Goal: Information Seeking & Learning: Learn about a topic

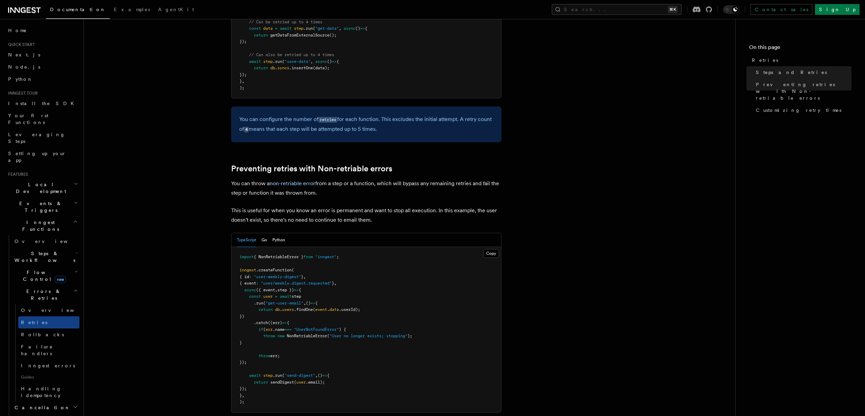
scroll to position [499, 0]
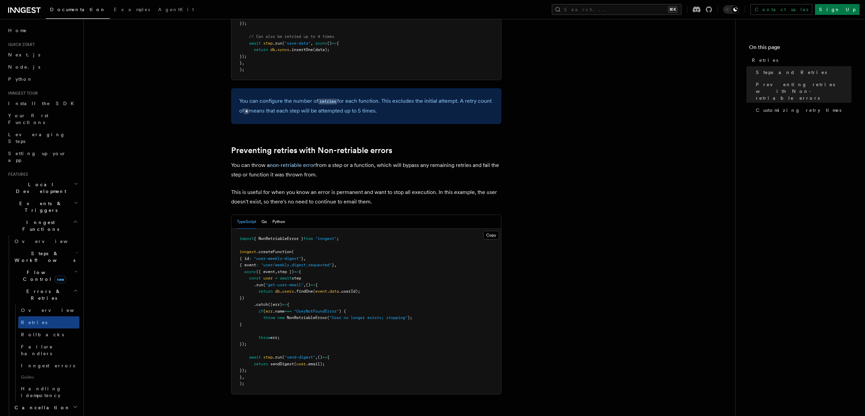
click at [312, 315] on span "NonRetriableError" at bounding box center [307, 317] width 40 height 5
copy span "NonRetriableError"
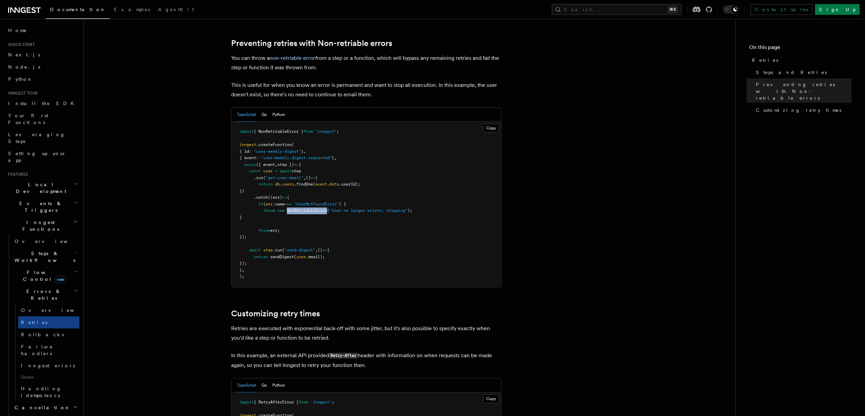
scroll to position [650, 0]
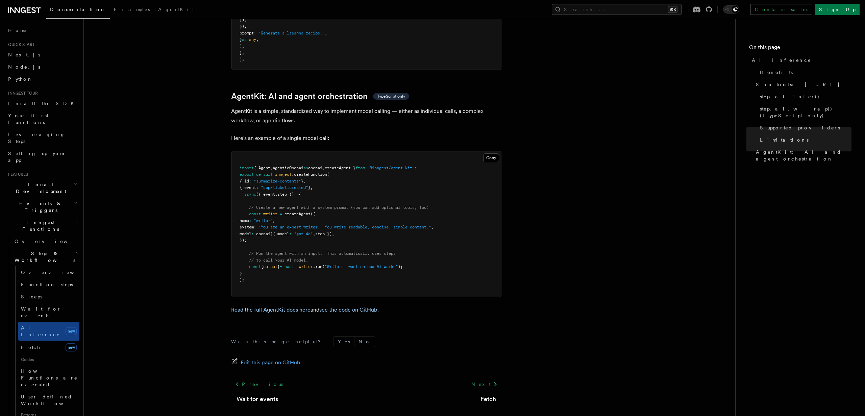
scroll to position [1927, 0]
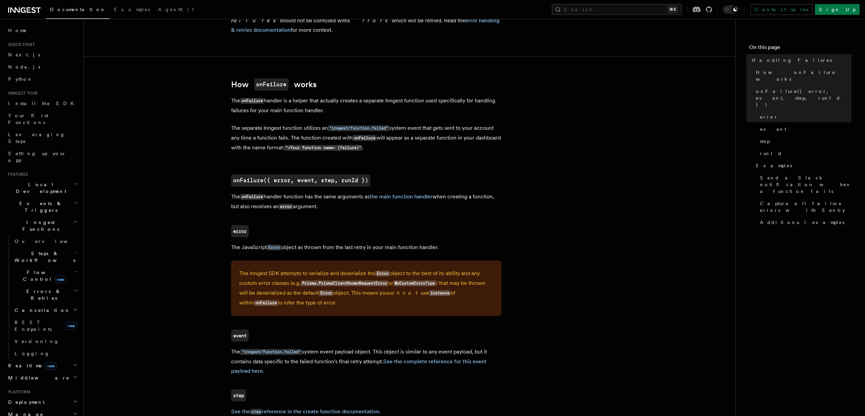
scroll to position [303, 0]
